Goal: Navigation & Orientation: Find specific page/section

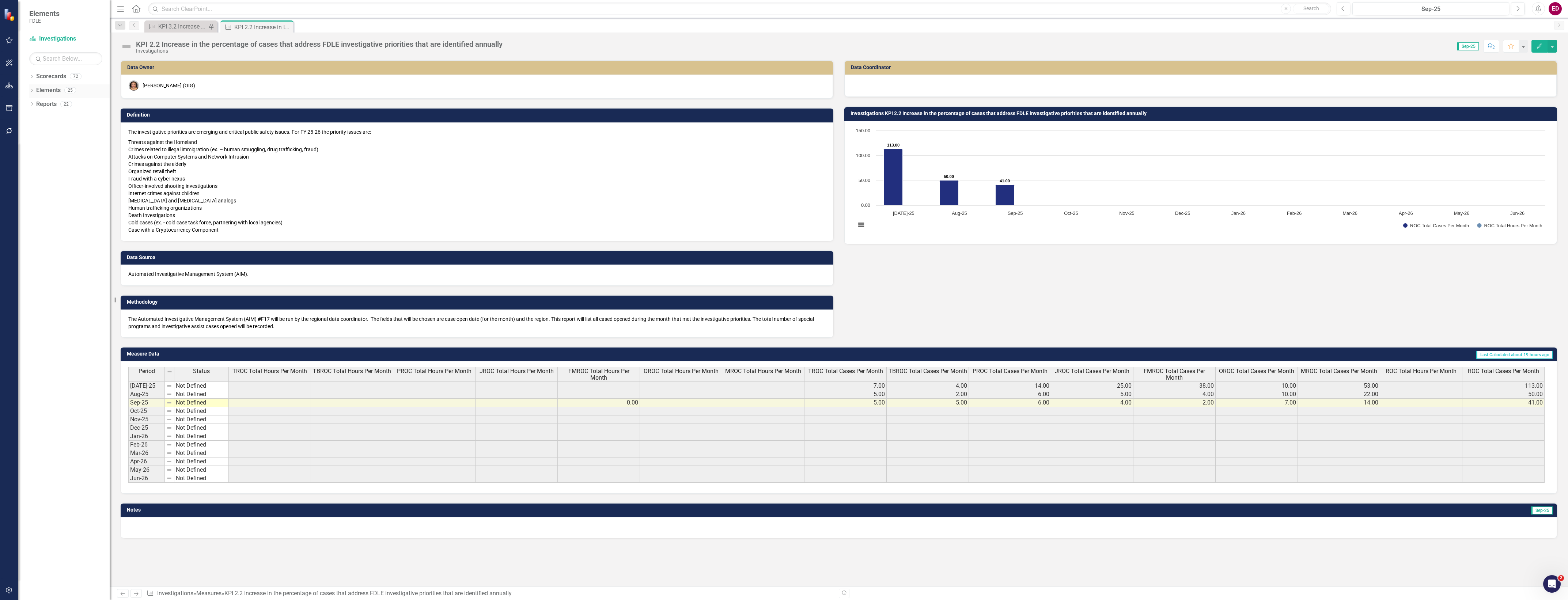
click at [30, 92] on icon "Dropdown" at bounding box center [32, 91] width 5 height 4
click at [32, 77] on icon "Dropdown" at bounding box center [32, 77] width 5 height 4
click at [33, 130] on icon "Dropdown" at bounding box center [35, 131] width 5 height 4
click at [41, 158] on icon "Dropdown" at bounding box center [43, 159] width 5 height 4
click at [53, 187] on icon "Dropdown" at bounding box center [50, 186] width 5 height 4
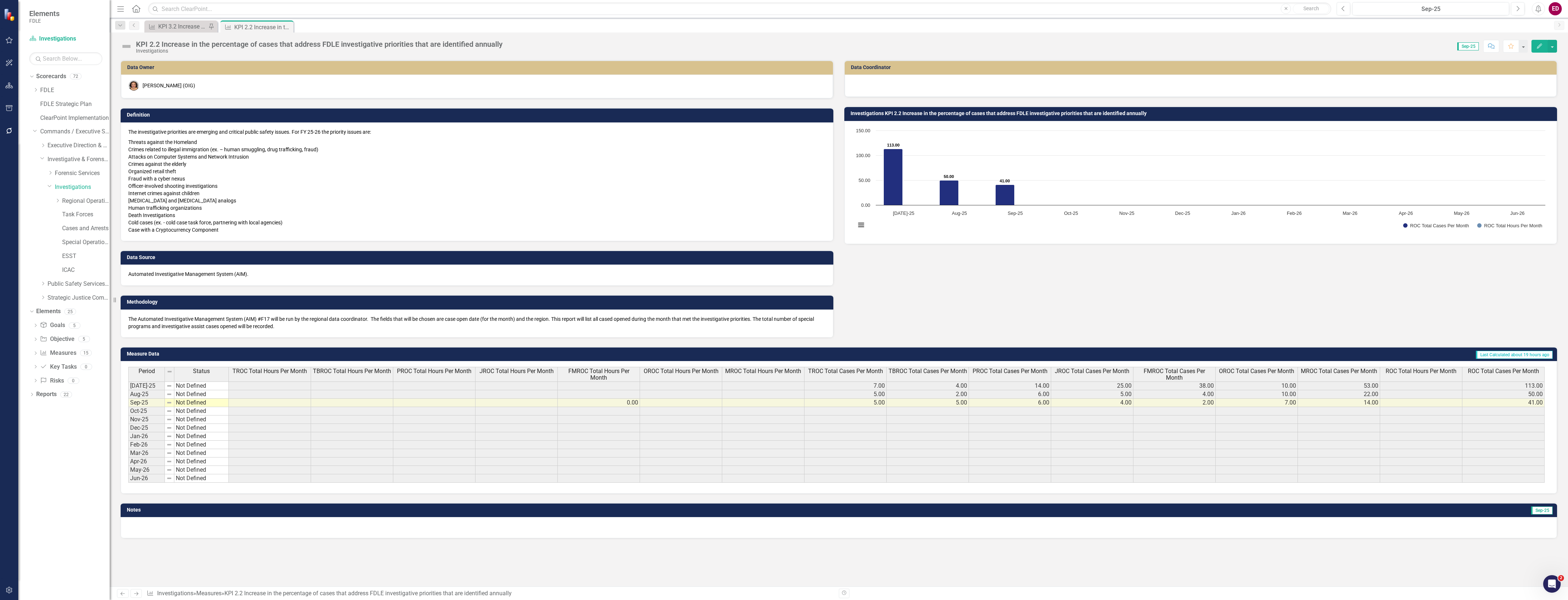
click at [54, 198] on div "Dropdown Regional Operations Centers" at bounding box center [71, 202] width 77 height 14
click at [55, 201] on icon "Dropdown" at bounding box center [57, 200] width 5 height 4
click at [85, 258] on link "OROC" at bounding box center [89, 256] width 40 height 9
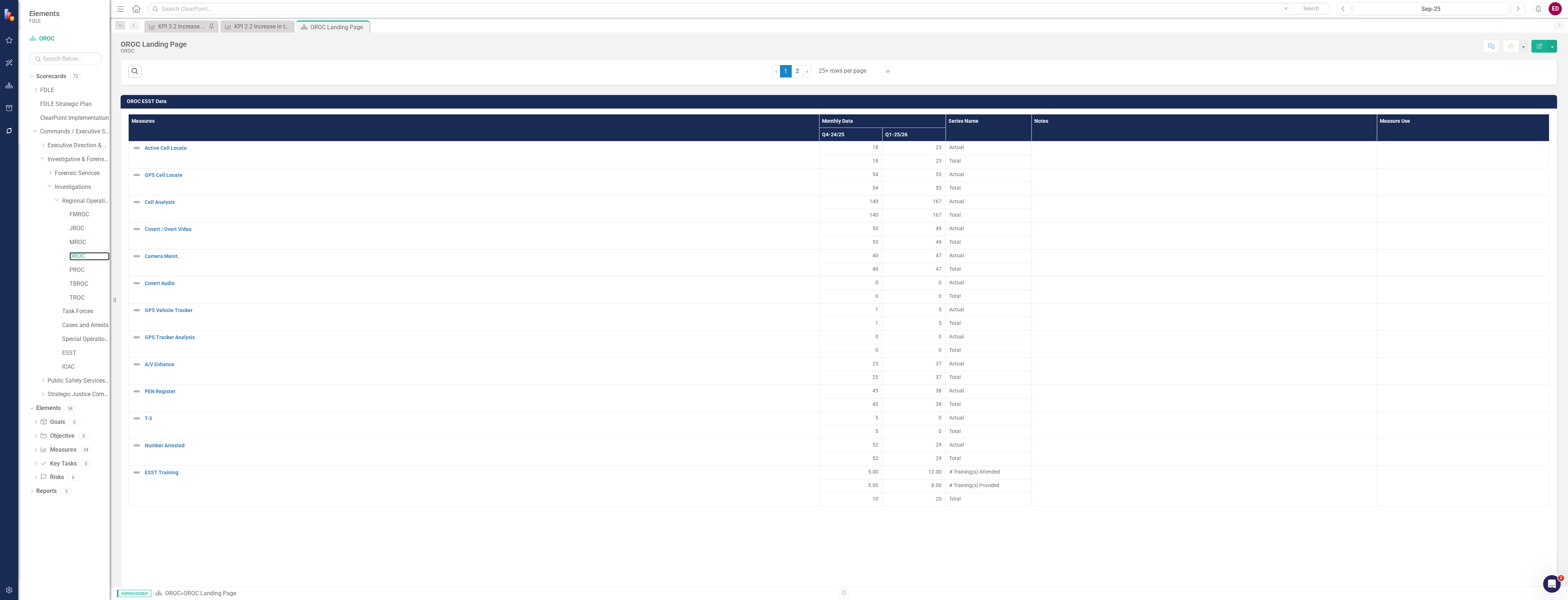
scroll to position [2015, 0]
